Goal: Transaction & Acquisition: Purchase product/service

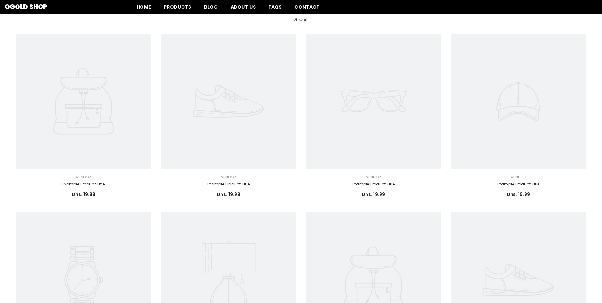
scroll to position [95, 0]
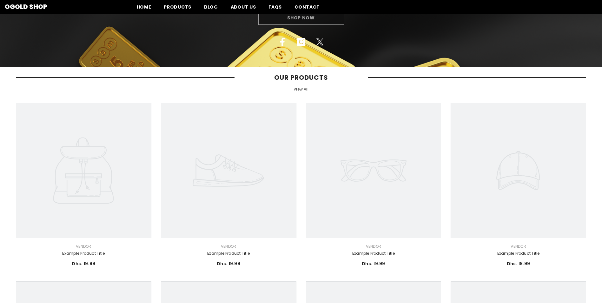
click at [298, 90] on link "View All" at bounding box center [300, 89] width 15 height 5
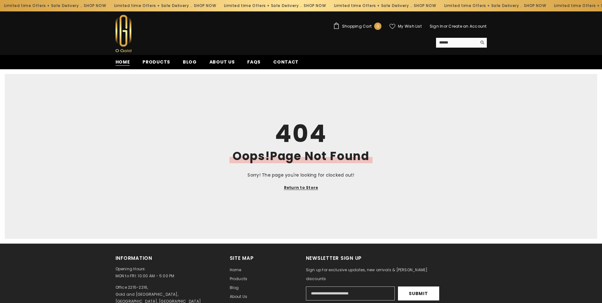
click at [125, 61] on span "Home" at bounding box center [122, 62] width 15 height 7
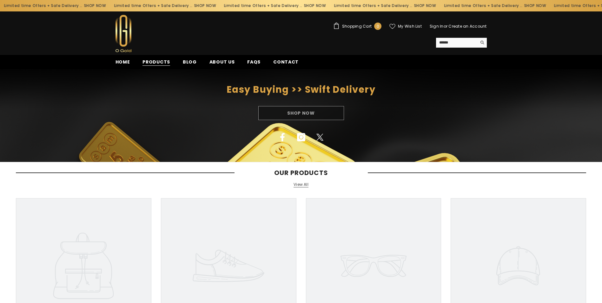
click at [154, 62] on span "Products" at bounding box center [156, 62] width 28 height 7
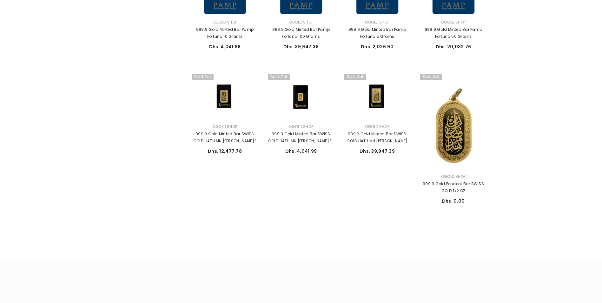
scroll to position [507, 0]
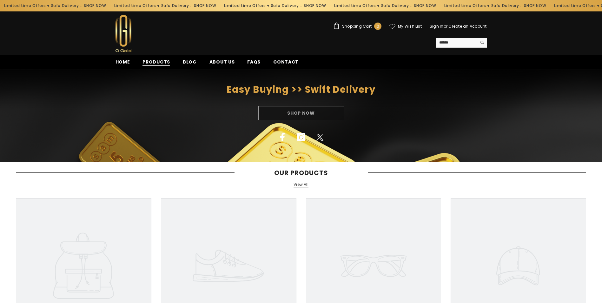
click at [161, 63] on span "Products" at bounding box center [156, 62] width 28 height 7
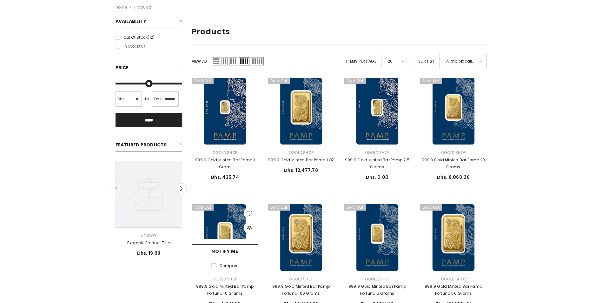
scroll to position [127, 0]
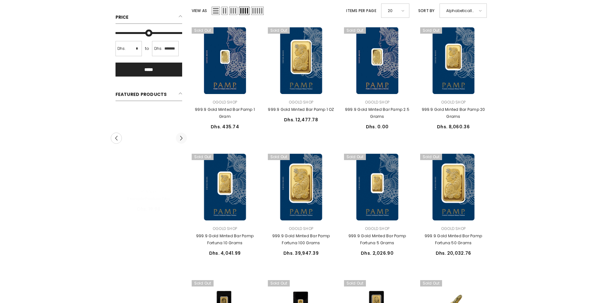
click at [184, 138] on icon "Next" at bounding box center [181, 137] width 5 height 5
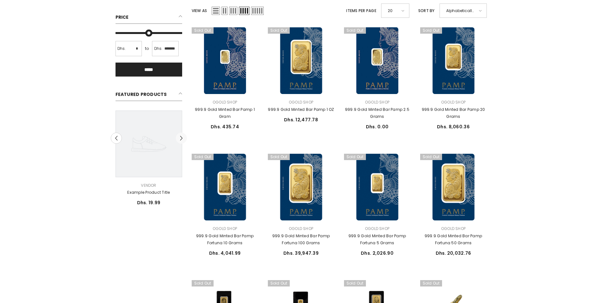
click at [184, 138] on icon "Next" at bounding box center [181, 137] width 5 height 5
click at [184, 138] on div "Vendor: Vendor Example product title Dhs. 19.99 Dhs. 19.99 Unit price / per" at bounding box center [149, 160] width 76 height 100
click at [116, 137] on icon "Previous" at bounding box center [116, 138] width 3 height 5
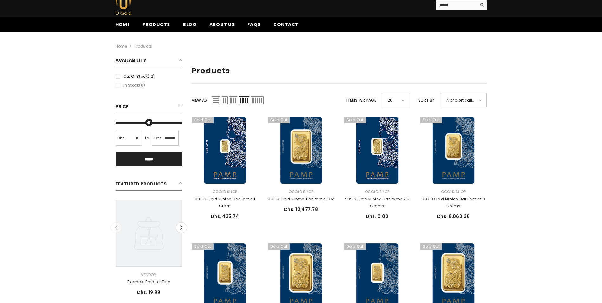
scroll to position [32, 0]
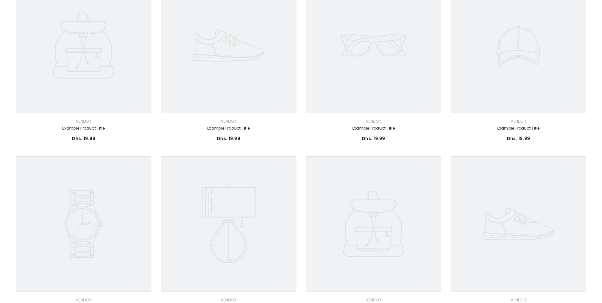
scroll to position [222, 0]
drag, startPoint x: 218, startPoint y: 138, endPoint x: 240, endPoint y: 141, distance: 23.0
click at [240, 141] on div "Dhs. 19.99 Dhs. 19.99 Unit price / per" at bounding box center [228, 138] width 135 height 11
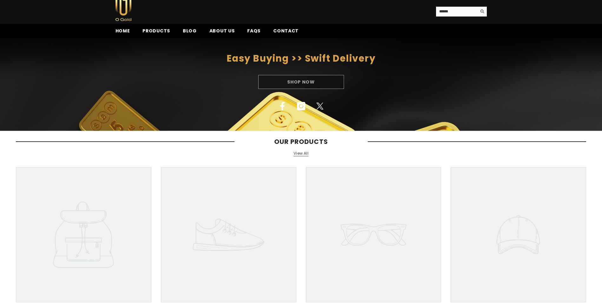
scroll to position [0, 0]
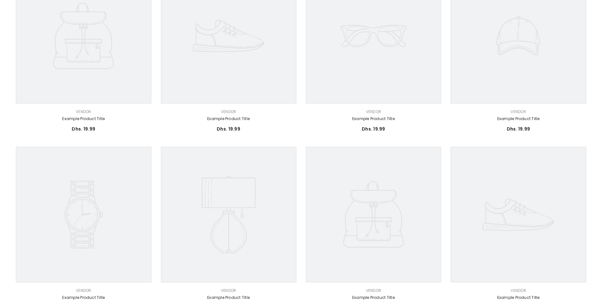
scroll to position [285, 0]
